Goal: Transaction & Acquisition: Purchase product/service

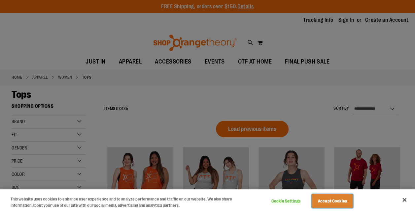
click at [337, 200] on button "Accept Cookies" at bounding box center [331, 202] width 41 height 14
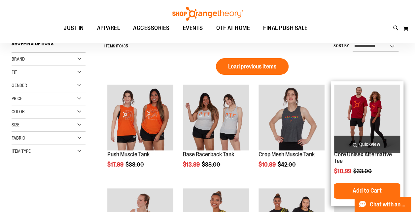
scroll to position [63, 0]
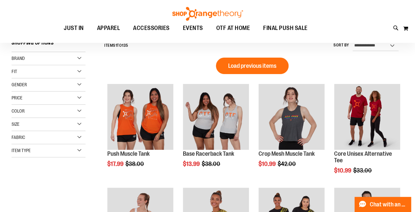
click at [60, 61] on div "Brand" at bounding box center [49, 58] width 74 height 13
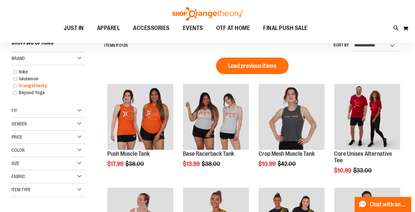
click at [16, 87] on link "Orangetheory" at bounding box center [45, 85] width 71 height 7
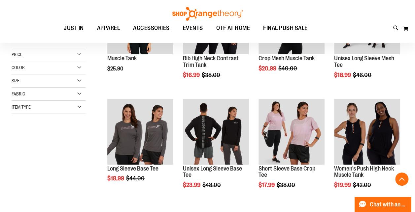
scroll to position [143, 0]
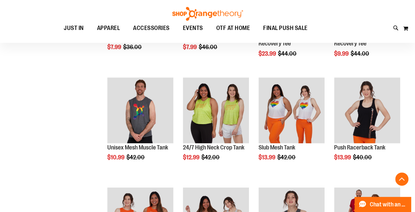
scroll to position [495, 0]
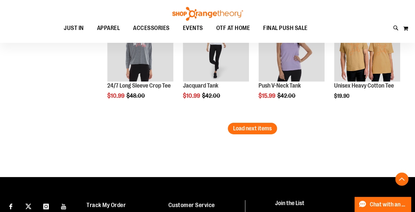
scroll to position [1003, 0]
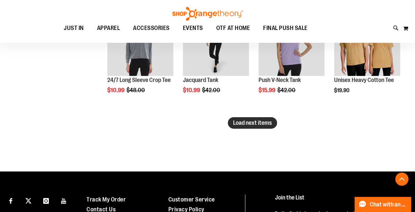
click at [263, 124] on span "Load next items" at bounding box center [252, 123] width 39 height 7
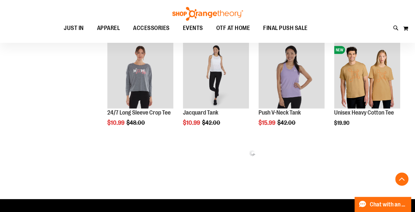
scroll to position [970, 0]
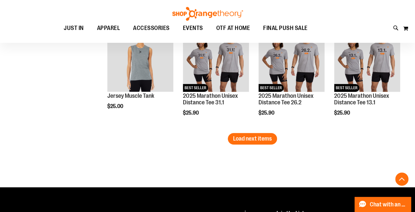
scroll to position [1318, 0]
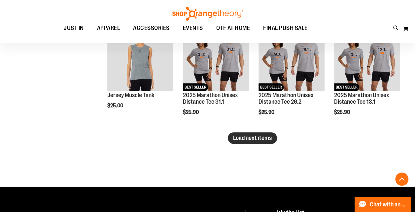
click at [263, 137] on span "Load next items" at bounding box center [252, 138] width 39 height 7
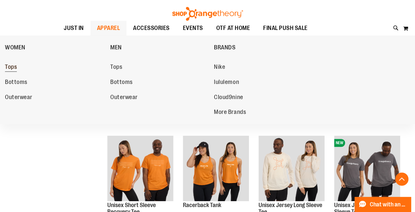
click at [11, 65] on span "Tops" at bounding box center [11, 68] width 12 height 8
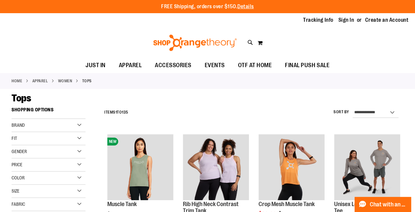
click at [66, 125] on div "Brand" at bounding box center [49, 125] width 74 height 13
click at [35, 153] on link "Orangetheory" at bounding box center [45, 152] width 71 height 7
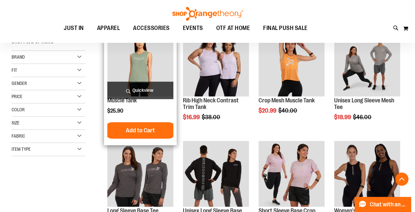
scroll to position [104, 0]
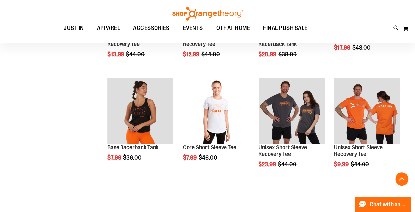
scroll to position [395, 0]
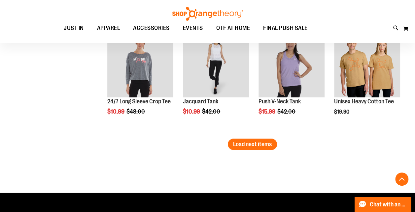
scroll to position [986, 0]
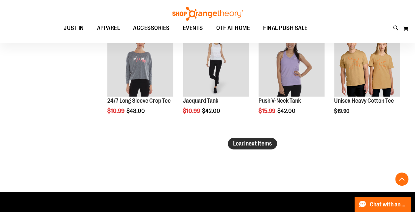
click at [240, 146] on span "Load next items" at bounding box center [252, 144] width 39 height 7
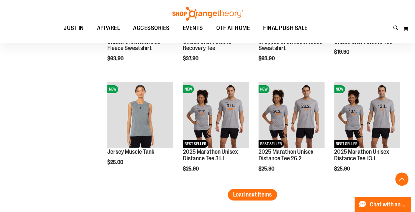
scroll to position [1348, 0]
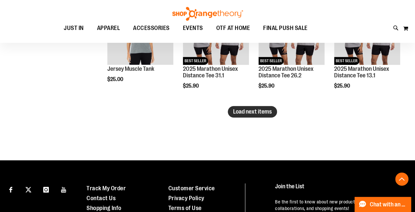
click at [249, 114] on span "Load next items" at bounding box center [252, 112] width 39 height 7
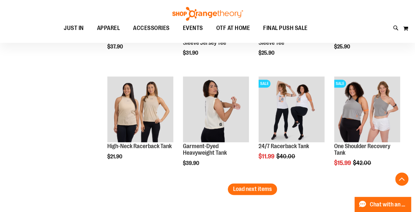
scroll to position [1631, 0]
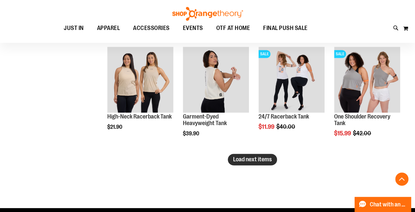
click at [256, 161] on span "Load next items" at bounding box center [252, 159] width 39 height 7
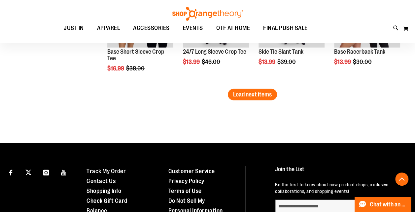
scroll to position [2027, 0]
click at [247, 93] on span "Load next items" at bounding box center [252, 94] width 39 height 7
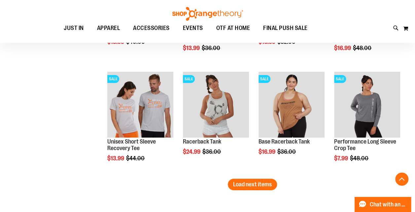
scroll to position [2294, 0]
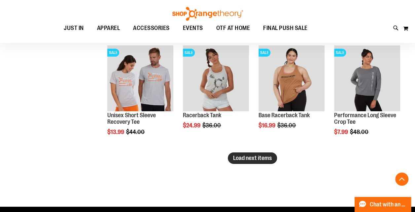
click at [259, 161] on span "Load next items" at bounding box center [252, 158] width 39 height 7
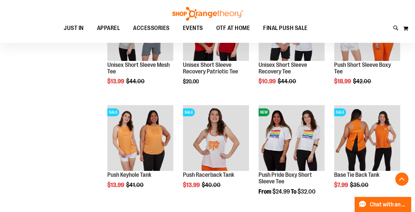
scroll to position [2566, 0]
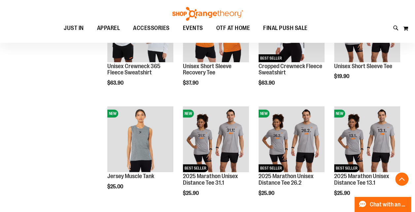
scroll to position [1180, 0]
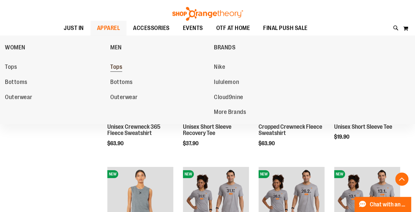
click at [126, 67] on link "Tops" at bounding box center [158, 67] width 97 height 12
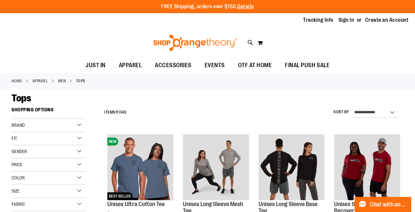
click at [73, 122] on div "Brand" at bounding box center [49, 125] width 74 height 13
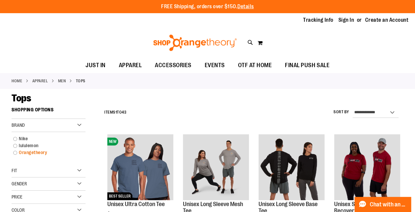
click at [16, 151] on link "Orangetheory" at bounding box center [45, 152] width 71 height 7
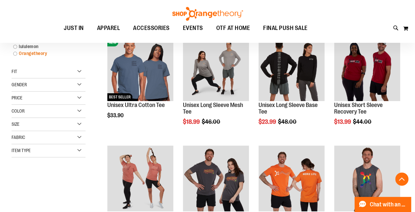
scroll to position [104, 0]
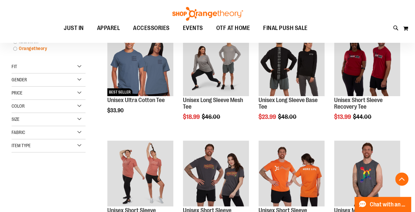
click at [14, 48] on link "Orangetheory" at bounding box center [45, 48] width 71 height 7
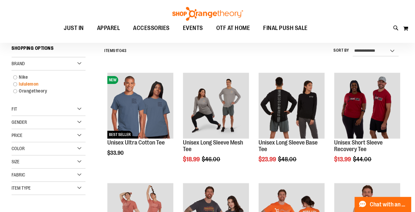
scroll to position [61, 0]
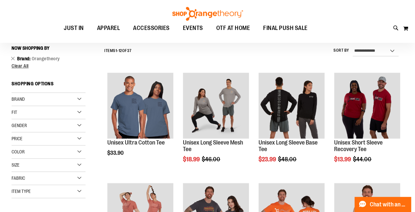
click at [14, 89] on strong "Shopping Options" at bounding box center [49, 85] width 74 height 15
click at [20, 101] on span "Brand" at bounding box center [18, 99] width 13 height 5
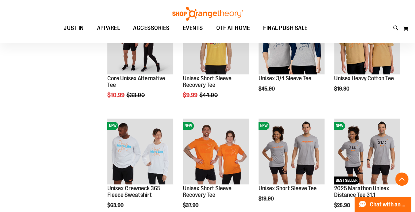
scroll to position [360, 0]
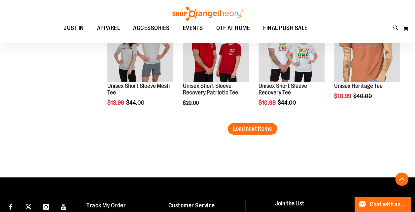
scroll to position [1001, 0]
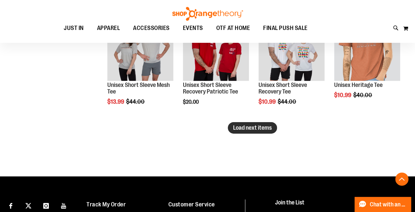
click at [261, 125] on span "Load next items" at bounding box center [252, 128] width 39 height 7
click at [239, 131] on button "Load next items" at bounding box center [252, 128] width 49 height 12
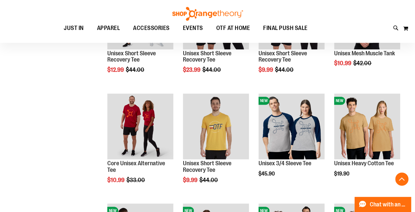
scroll to position [254, 0]
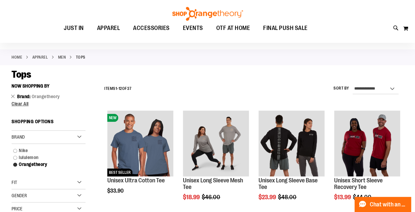
scroll to position [24, 0]
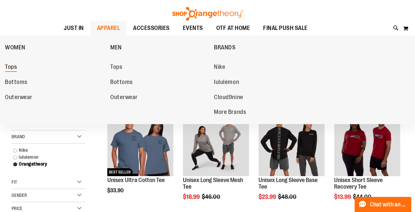
click at [9, 66] on span "Tops" at bounding box center [11, 68] width 12 height 8
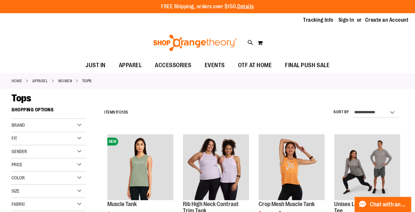
click at [51, 125] on div "Brand" at bounding box center [49, 125] width 74 height 13
click at [17, 152] on link "Orangetheory" at bounding box center [45, 152] width 71 height 7
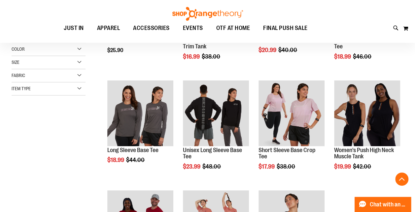
scroll to position [165, 0]
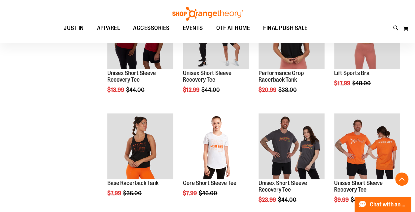
scroll to position [352, 0]
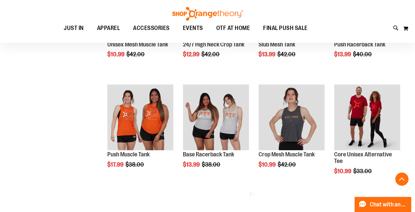
scroll to position [637, 0]
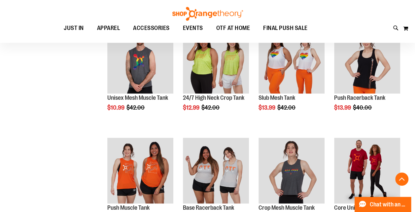
scroll to position [542, 0]
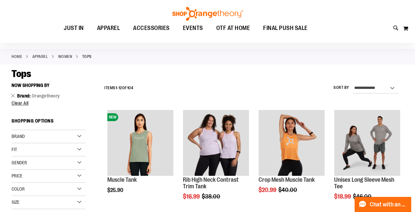
scroll to position [23, 0]
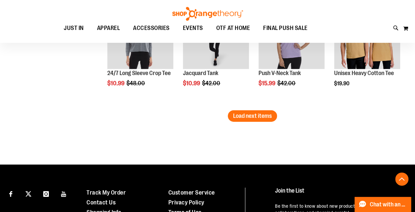
scroll to position [1014, 0]
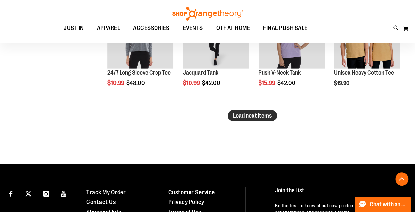
click at [264, 114] on span "Load next items" at bounding box center [252, 115] width 39 height 7
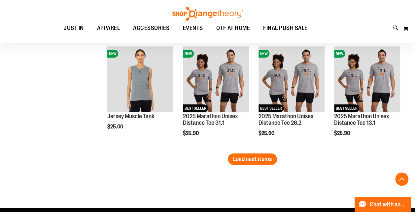
scroll to position [1301, 0]
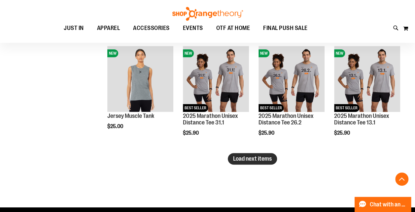
click at [262, 162] on span "Load next items" at bounding box center [252, 159] width 39 height 7
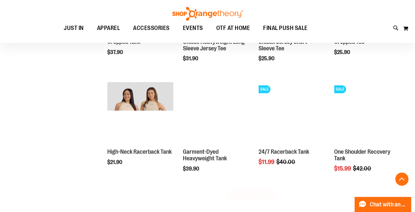
scroll to position [1613, 0]
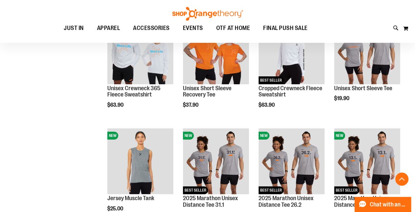
scroll to position [1221, 0]
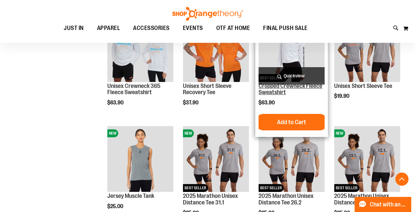
click at [305, 86] on link "Cropped Crewneck Fleece Sweatshirt" at bounding box center [290, 89] width 64 height 13
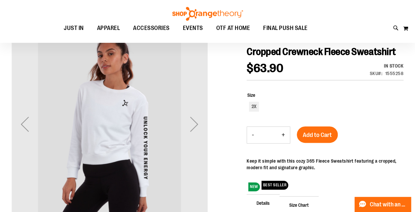
scroll to position [73, 0]
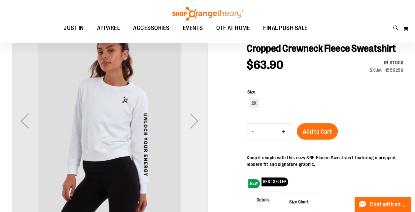
click at [197, 125] on div "Next" at bounding box center [194, 121] width 26 height 26
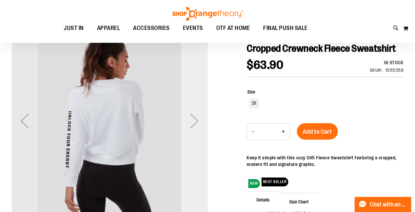
click at [197, 125] on div "Next" at bounding box center [194, 121] width 26 height 26
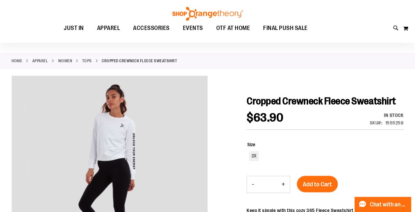
scroll to position [41, 0]
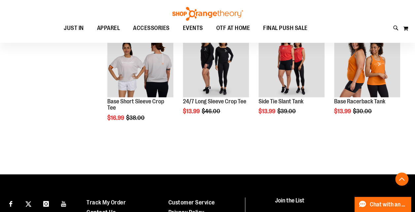
scroll to position [879, 0]
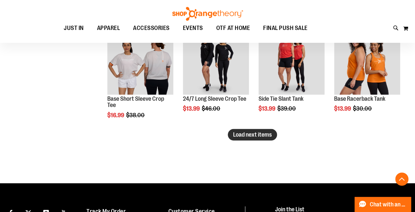
click at [270, 133] on span "Load next items" at bounding box center [252, 135] width 39 height 7
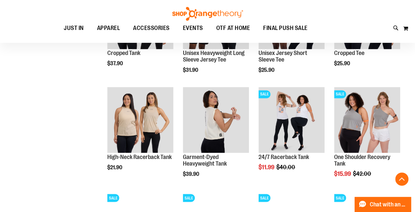
scroll to position [507, 0]
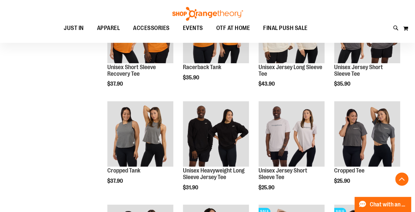
scroll to position [393, 0]
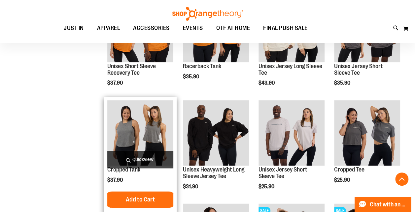
click at [158, 129] on img "product" at bounding box center [140, 133] width 66 height 66
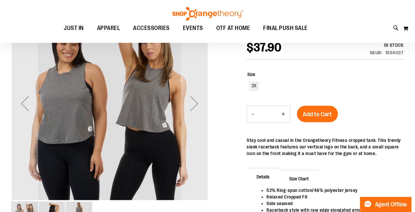
scroll to position [89, 0]
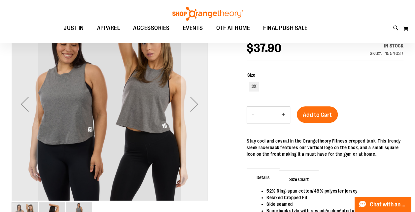
click at [197, 102] on div "Next" at bounding box center [194, 104] width 26 height 26
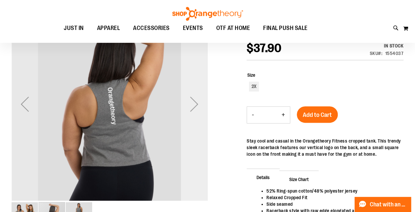
click at [197, 102] on div "Next" at bounding box center [194, 104] width 26 height 26
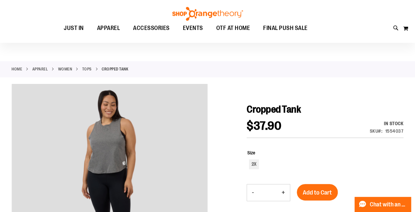
scroll to position [0, 0]
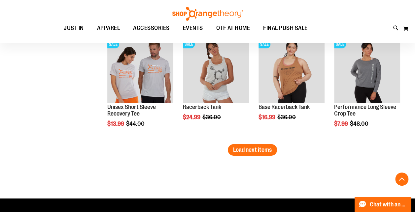
scroll to position [983, 0]
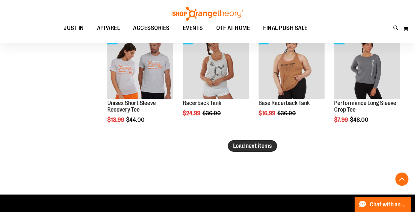
click at [245, 147] on span "Load next items" at bounding box center [252, 146] width 39 height 7
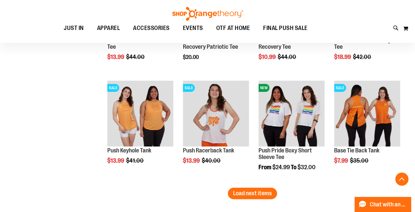
scroll to position [1274, 0]
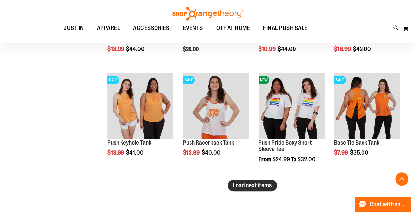
click at [263, 187] on span "Load next items" at bounding box center [252, 185] width 39 height 7
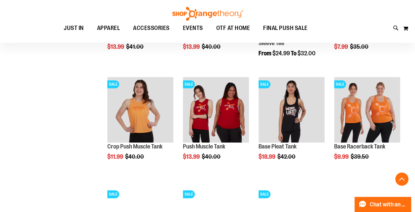
scroll to position [1380, 0]
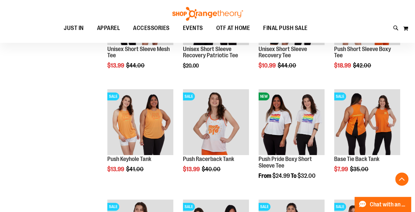
scroll to position [1256, 0]
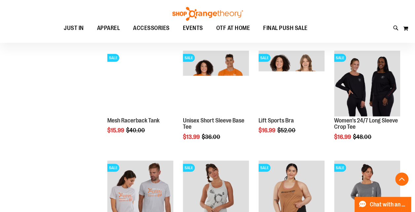
scroll to position [840, 0]
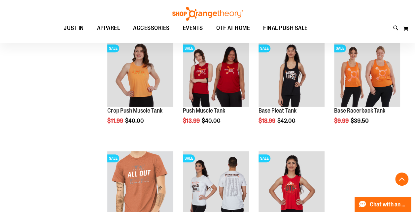
scroll to position [1416, 0]
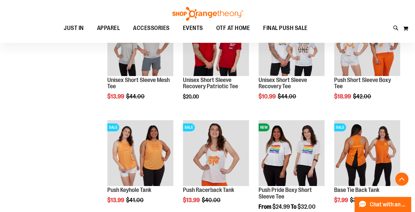
scroll to position [1227, 0]
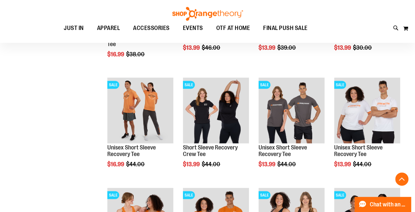
scroll to position [712, 0]
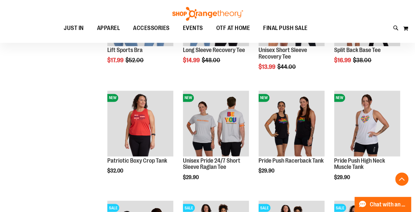
scroll to position [485, 0]
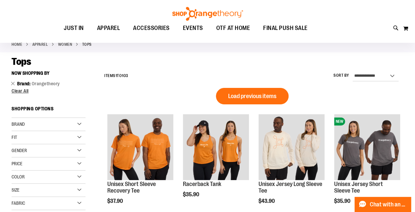
scroll to position [37, 0]
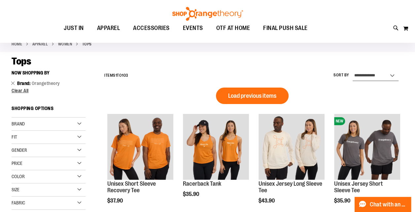
click at [393, 76] on select "**********" at bounding box center [375, 76] width 46 height 11
click at [325, 78] on div "**********" at bounding box center [252, 75] width 302 height 17
click at [75, 138] on div "Fit" at bounding box center [49, 137] width 74 height 13
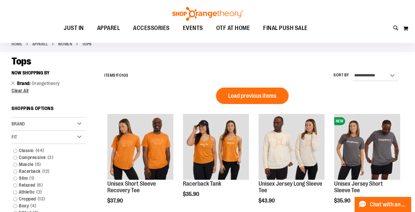
click at [75, 138] on div "Fit" at bounding box center [49, 137] width 74 height 13
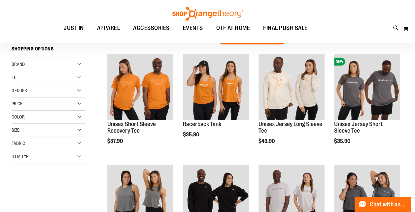
scroll to position [98, 0]
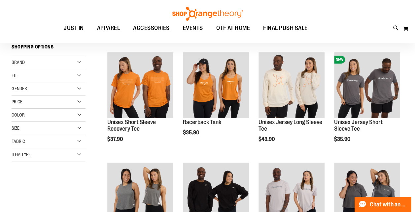
click at [77, 156] on div "Item Type" at bounding box center [49, 154] width 74 height 13
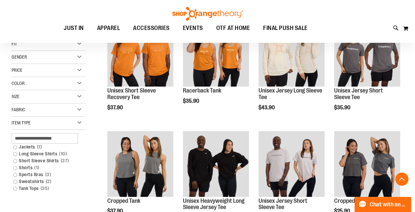
scroll to position [131, 0]
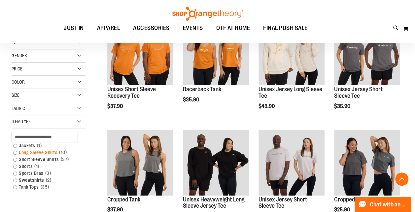
click at [29, 153] on link "Long Sleeve Shirts 10 items" at bounding box center [45, 152] width 71 height 7
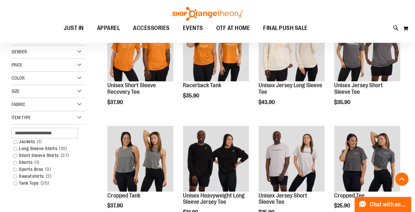
scroll to position [142, 0]
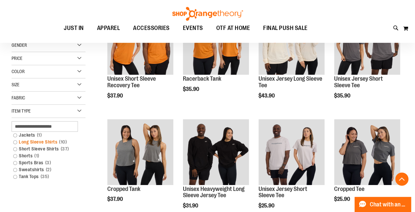
click at [14, 141] on link "Long Sleeve Shirts 10 items" at bounding box center [45, 142] width 71 height 7
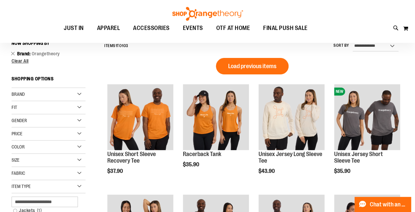
scroll to position [61, 0]
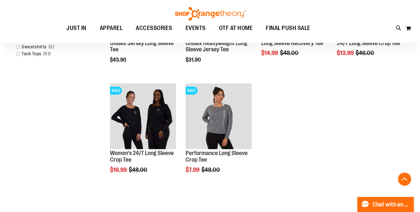
scroll to position [272, 0]
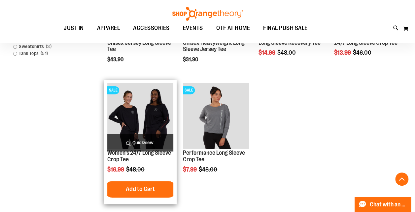
click at [154, 147] on span "Quickview" at bounding box center [140, 142] width 66 height 17
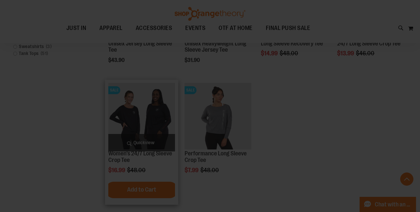
scroll to position [0, 0]
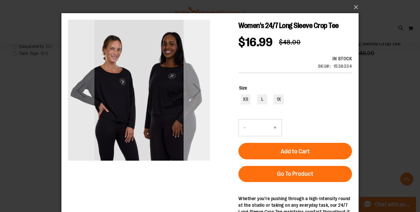
click at [199, 101] on div "Next" at bounding box center [196, 91] width 26 height 26
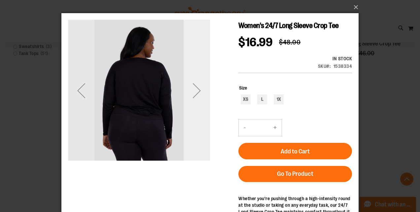
click at [199, 101] on div "Next" at bounding box center [196, 91] width 26 height 26
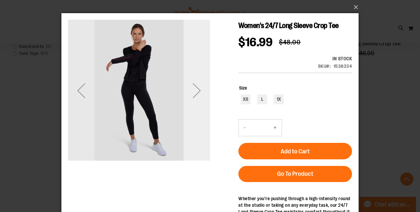
click at [199, 101] on div "Next" at bounding box center [196, 91] width 26 height 26
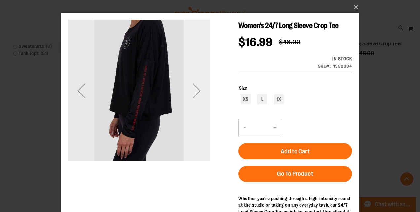
click at [198, 88] on div "Next" at bounding box center [196, 91] width 26 height 26
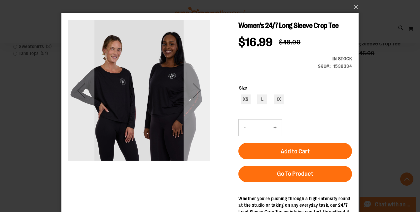
click at [196, 104] on div "Next" at bounding box center [196, 91] width 26 height 142
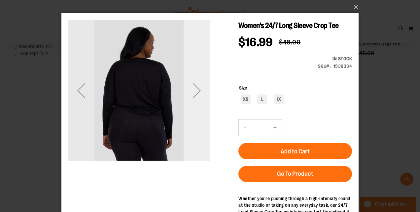
click at [196, 104] on div "Next" at bounding box center [196, 91] width 26 height 142
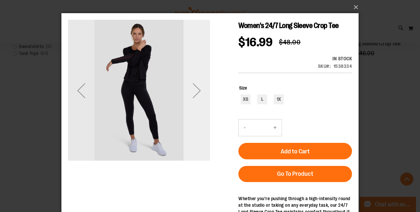
click at [196, 104] on div "Next" at bounding box center [196, 91] width 26 height 142
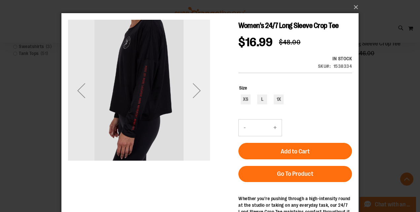
click at [196, 104] on div "Next" at bounding box center [196, 91] width 26 height 142
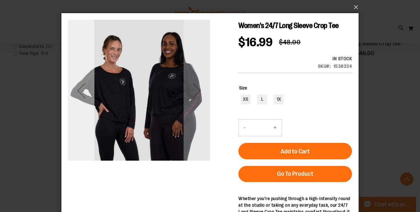
click at [87, 94] on div "Previous" at bounding box center [81, 91] width 26 height 26
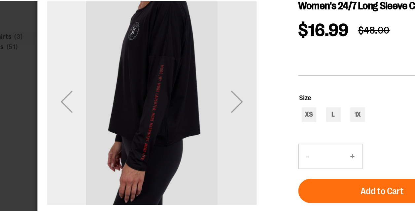
scroll to position [272, 0]
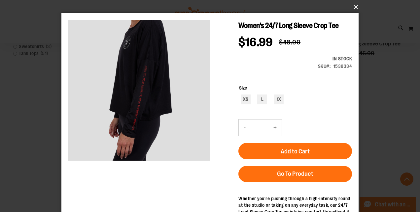
click at [354, 7] on button "×" at bounding box center [211, 7] width 297 height 15
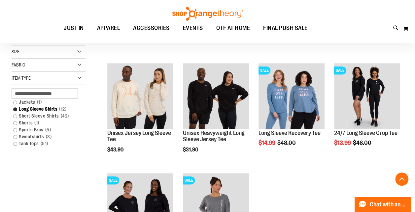
scroll to position [181, 0]
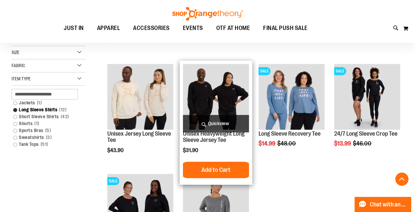
click at [232, 139] on h2 "Unisex Heavyweight Long Sleeve Jersey Tee" at bounding box center [216, 137] width 66 height 13
click at [209, 138] on link "Unisex Heavyweight Long Sleeve Jersey Tee" at bounding box center [214, 137] width 62 height 13
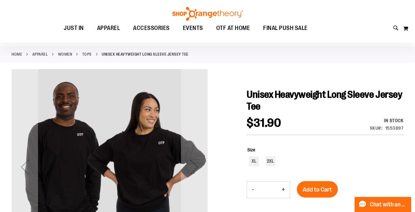
scroll to position [49, 0]
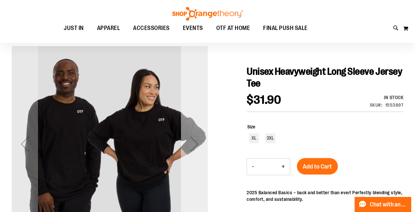
click at [190, 138] on div "Next" at bounding box center [194, 144] width 26 height 26
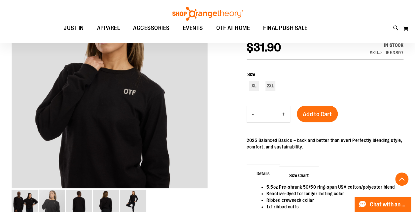
scroll to position [102, 0]
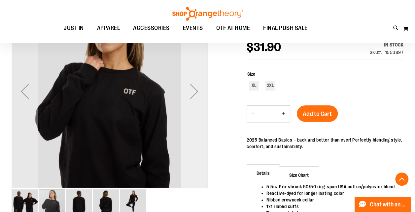
click at [192, 104] on div "Next" at bounding box center [194, 91] width 26 height 26
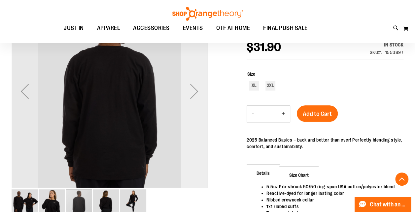
click at [191, 105] on div "Next" at bounding box center [194, 91] width 26 height 196
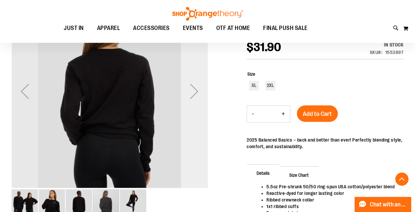
click at [191, 105] on div "Next" at bounding box center [194, 91] width 26 height 196
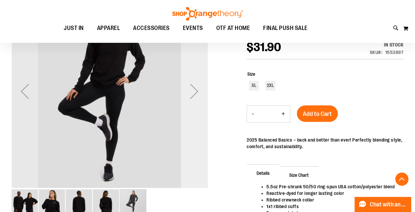
click at [191, 105] on div "Next" at bounding box center [194, 91] width 26 height 196
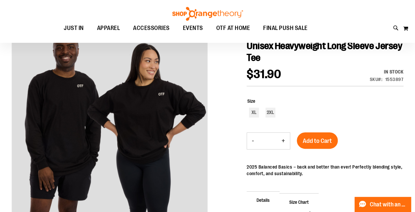
scroll to position [72, 0]
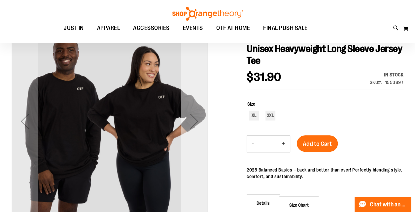
click at [199, 123] on div "Next" at bounding box center [194, 121] width 26 height 26
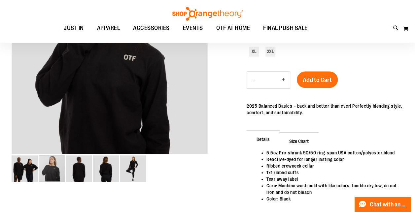
scroll to position [161, 0]
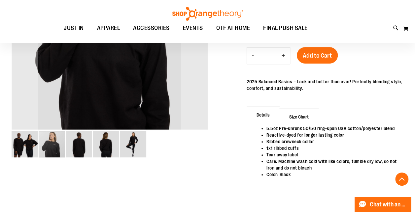
click at [33, 146] on img "image 1 of 5" at bounding box center [25, 144] width 26 height 26
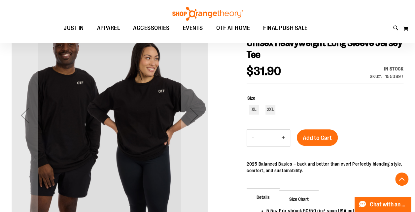
scroll to position [107, 0]
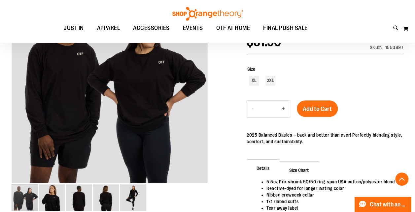
click at [299, 168] on span "Size Chart" at bounding box center [298, 170] width 39 height 17
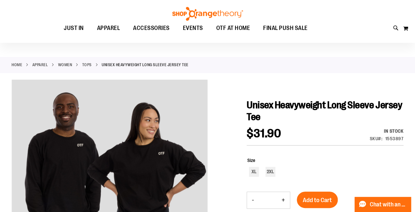
scroll to position [8, 0]
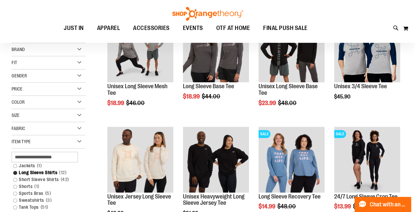
scroll to position [49, 0]
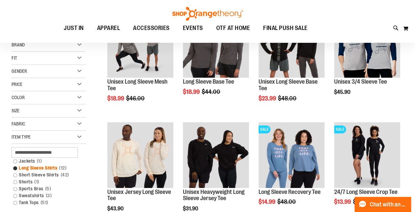
click at [15, 167] on link "Long Sleeve Shirts 12 items" at bounding box center [45, 168] width 71 height 7
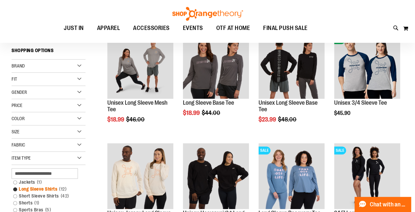
scroll to position [2, 0]
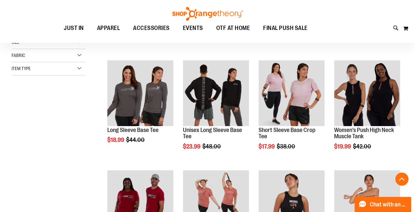
scroll to position [112, 0]
click at [64, 69] on div "Item Type" at bounding box center [49, 68] width 74 height 13
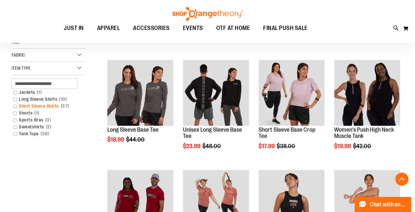
click at [16, 103] on link "Short Sleeve Shirts 37 items" at bounding box center [45, 106] width 71 height 7
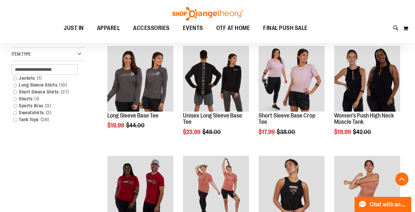
scroll to position [133, 0]
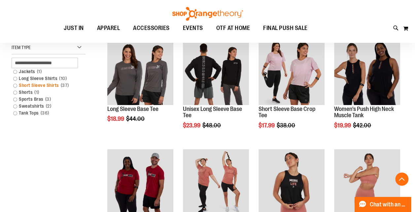
click at [14, 85] on link "Short Sleeve Shirts 37 items" at bounding box center [45, 85] width 71 height 7
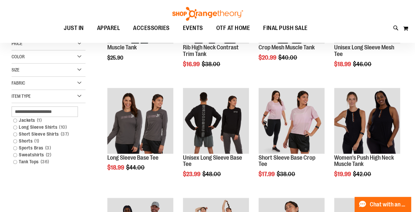
scroll to position [84, 0]
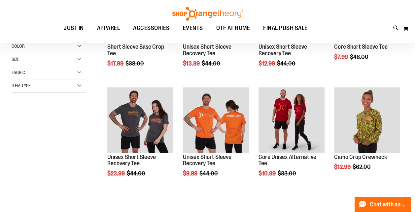
click at [16, 132] on div "**********" at bounding box center [208, 151] width 392 height 408
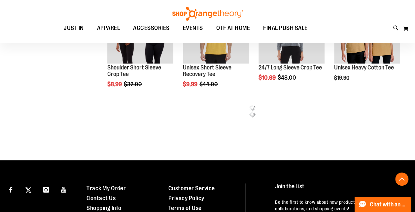
scroll to position [286, 0]
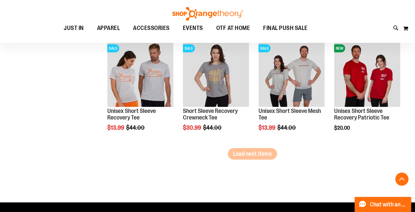
scroll to position [903, 0]
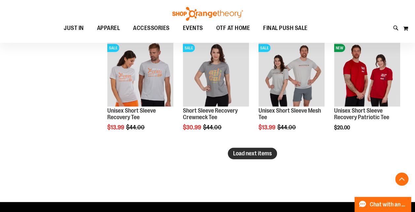
click at [251, 155] on span "Load next items" at bounding box center [252, 153] width 39 height 7
click at [247, 156] on span "Load next items" at bounding box center [252, 153] width 39 height 7
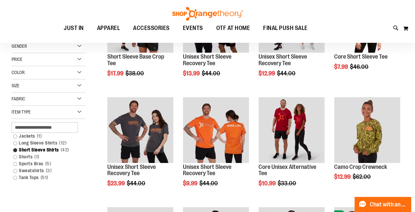
scroll to position [82, 0]
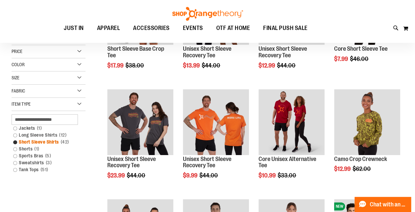
click at [14, 142] on link "Short Sleeve Shirts 42 items" at bounding box center [45, 142] width 71 height 7
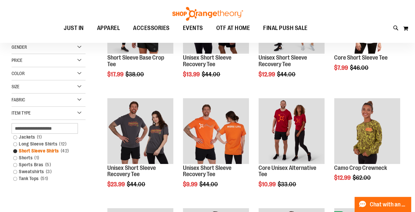
scroll to position [14, 0]
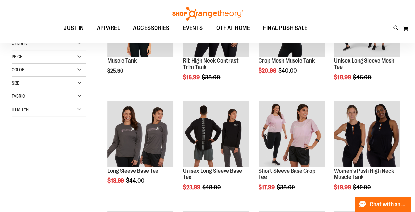
scroll to position [71, 0]
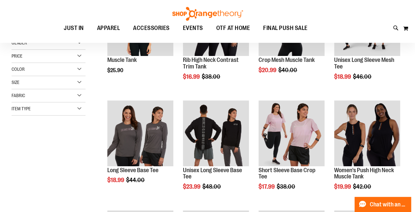
click at [41, 107] on div "Item Type" at bounding box center [49, 109] width 74 height 13
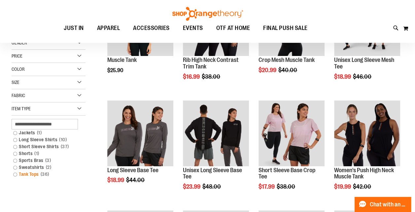
click at [16, 173] on link "Tank Tops 36 items" at bounding box center [45, 174] width 71 height 7
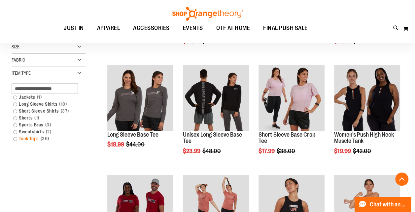
scroll to position [107, 0]
click at [18, 138] on link "Tank Tops 36 items" at bounding box center [45, 139] width 71 height 7
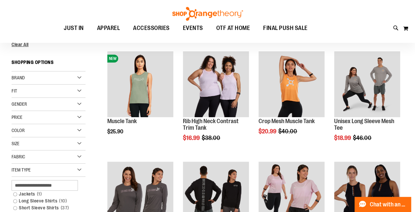
scroll to position [0, 0]
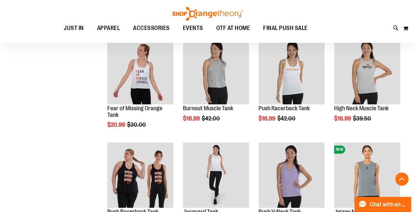
scroll to position [337, 0]
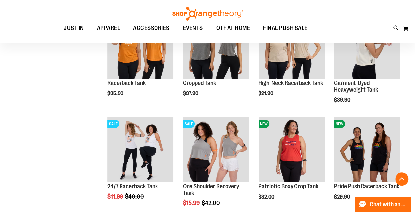
scroll to position [568, 0]
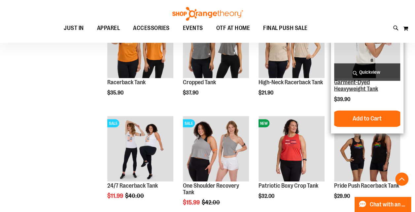
click at [359, 91] on link "Garment-Dyed Heavyweight Tank" at bounding box center [356, 85] width 44 height 13
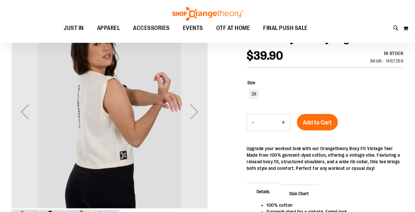
scroll to position [82, 0]
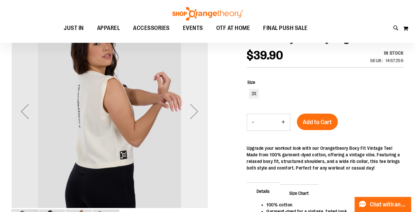
click at [198, 117] on div "Next" at bounding box center [194, 111] width 26 height 26
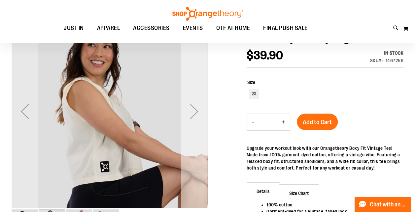
click at [198, 117] on div "Next" at bounding box center [194, 111] width 26 height 26
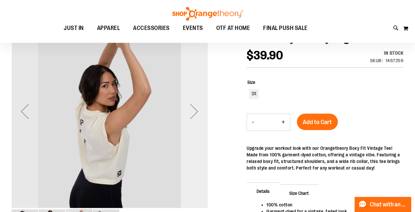
click at [198, 117] on div "Next" at bounding box center [194, 111] width 26 height 26
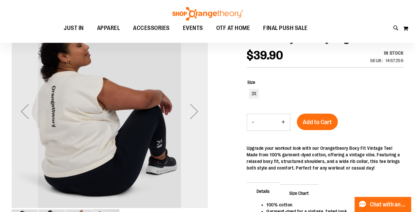
click at [198, 117] on div "Next" at bounding box center [194, 111] width 26 height 26
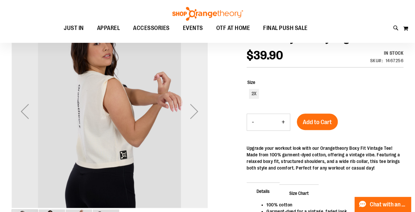
click at [198, 117] on div "Next" at bounding box center [194, 111] width 26 height 26
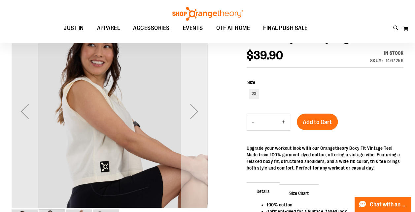
click at [198, 117] on div "Next" at bounding box center [194, 111] width 26 height 26
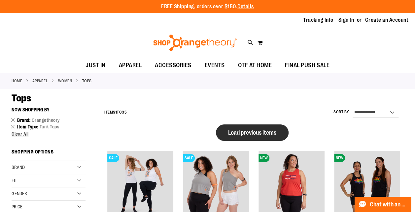
click at [269, 135] on span "Load previous items" at bounding box center [252, 133] width 48 height 7
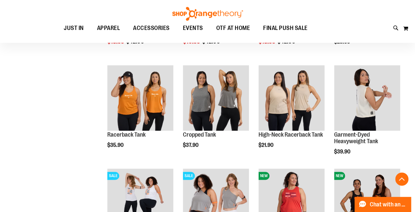
scroll to position [284, 0]
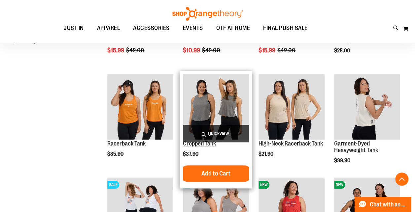
click at [198, 144] on link "Cropped Tank" at bounding box center [199, 144] width 33 height 7
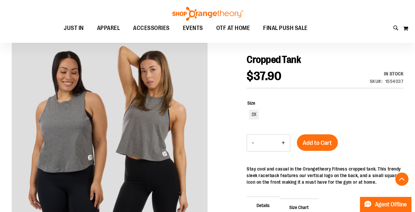
scroll to position [116, 0]
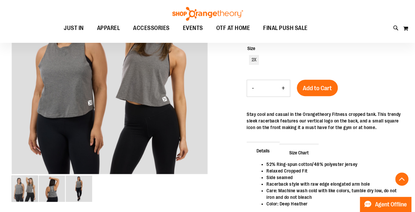
click at [303, 149] on span "Size Chart" at bounding box center [298, 152] width 39 height 17
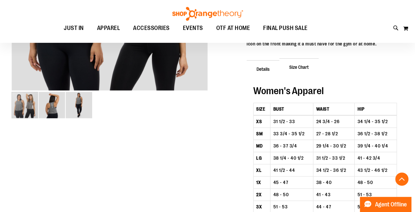
scroll to position [201, 0]
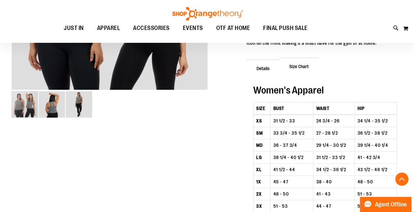
click at [321, 161] on td "31 1/2 - 33 1/2" at bounding box center [333, 158] width 41 height 12
